Goal: Communication & Community: Connect with others

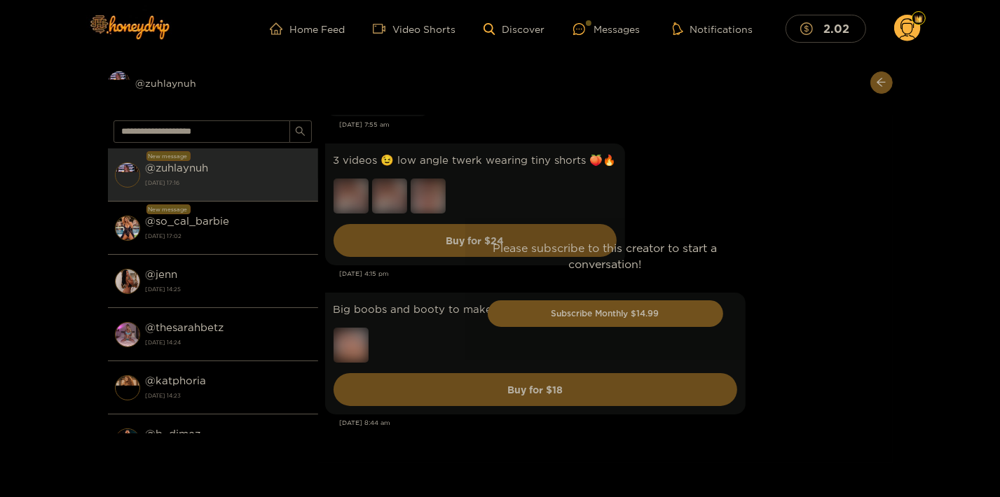
scroll to position [5062, 0]
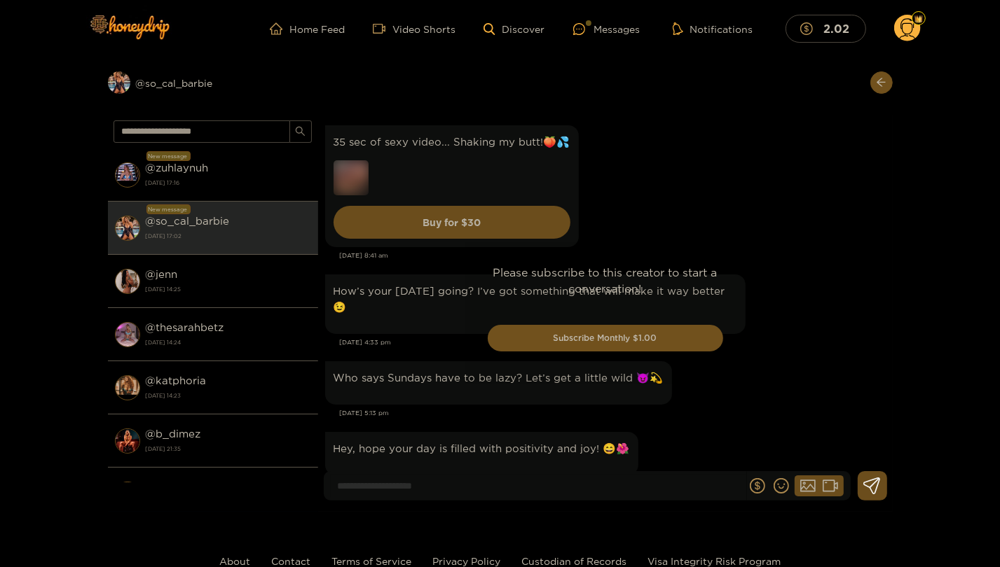
scroll to position [2900, 0]
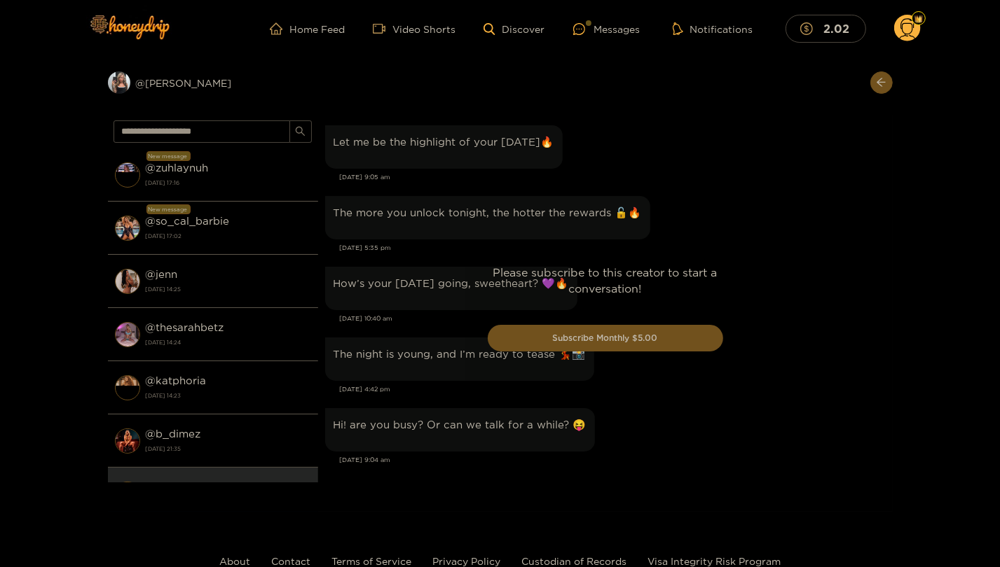
scroll to position [1452, 0]
